Goal: Information Seeking & Learning: Check status

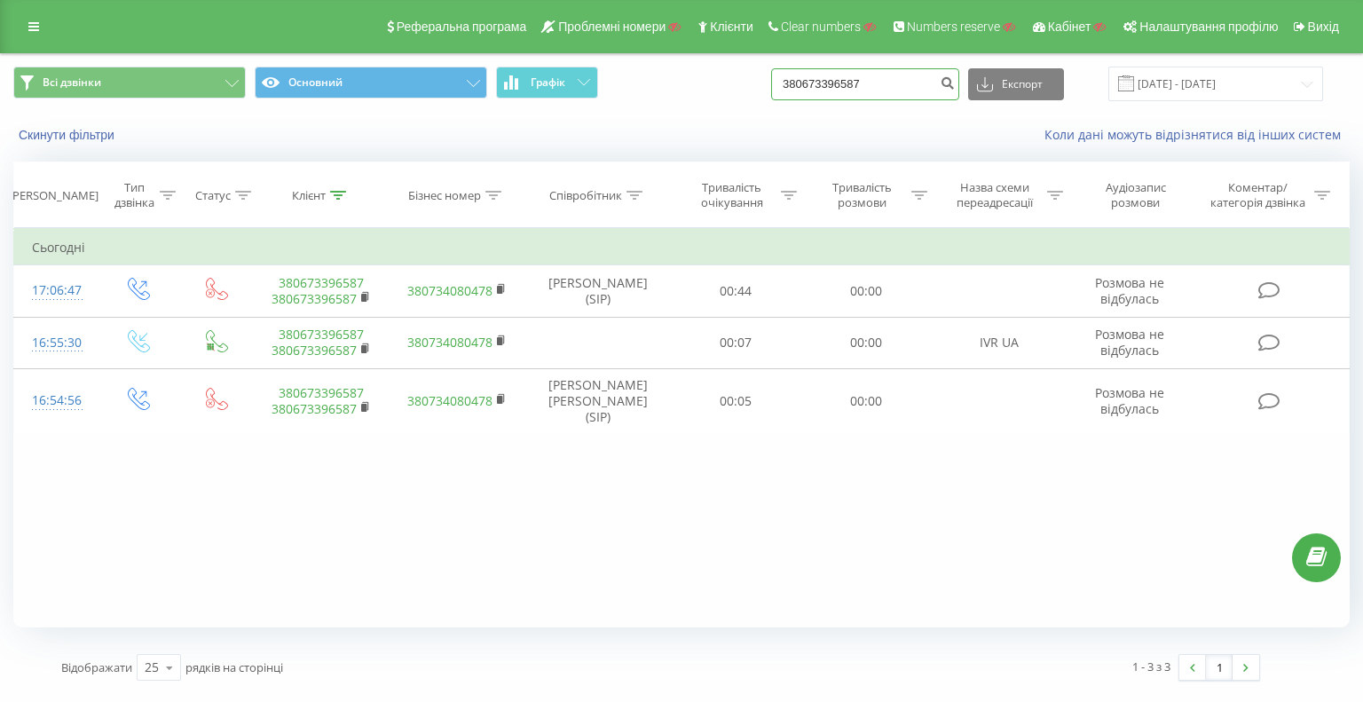
drag, startPoint x: 902, startPoint y: 84, endPoint x: 653, endPoint y: 59, distance: 249.8
click at [765, 70] on div "Всі дзвінки Основний Графік 380673396587 Експорт .csv .xls .xlsx [DATE] - [DATE]" at bounding box center [681, 84] width 1337 height 35
paste input "953879048"
type input "380953879048"
click at [960, 91] on button "submit" at bounding box center [948, 84] width 24 height 32
